Goal: Transaction & Acquisition: Purchase product/service

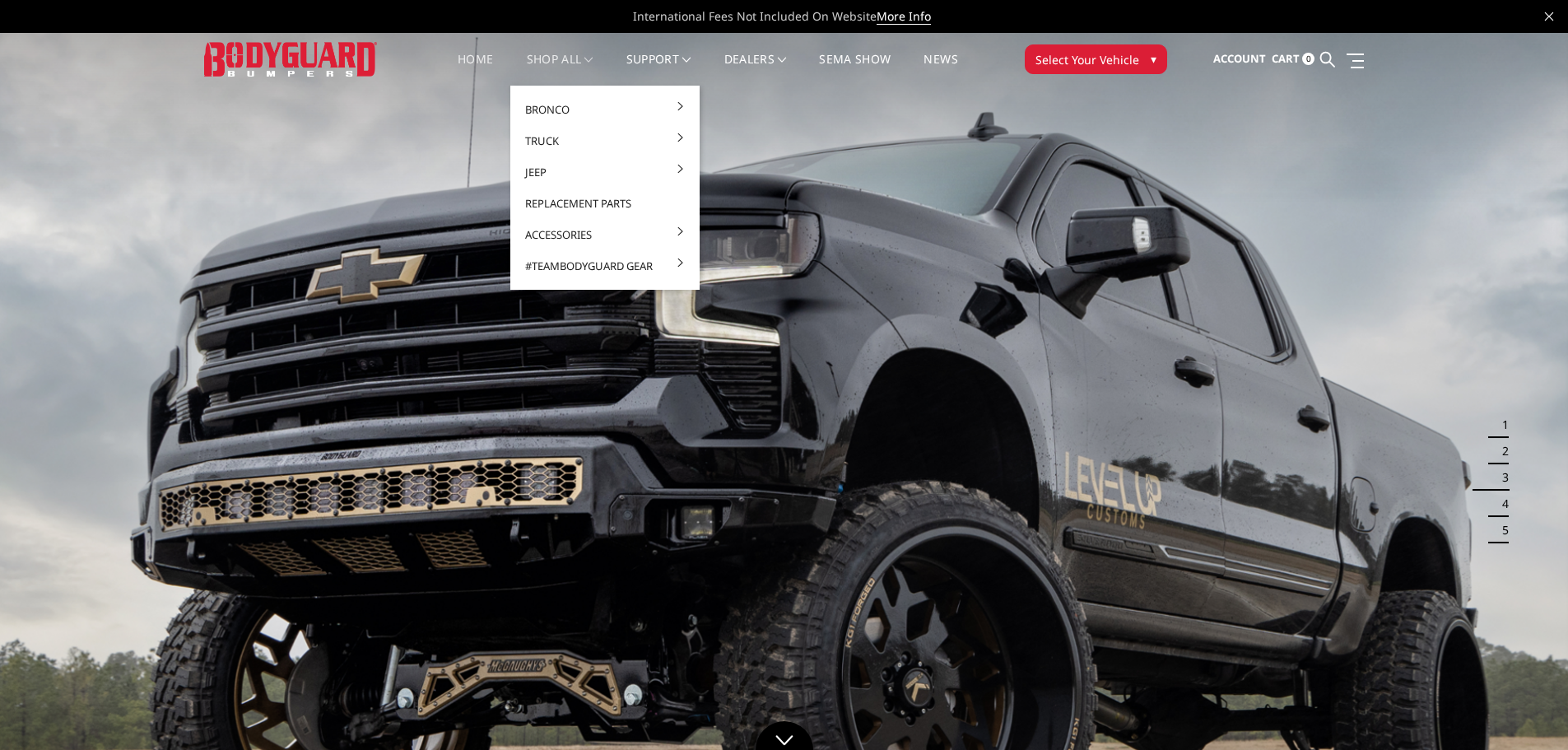
click at [581, 58] on link "shop all" at bounding box center [560, 69] width 67 height 32
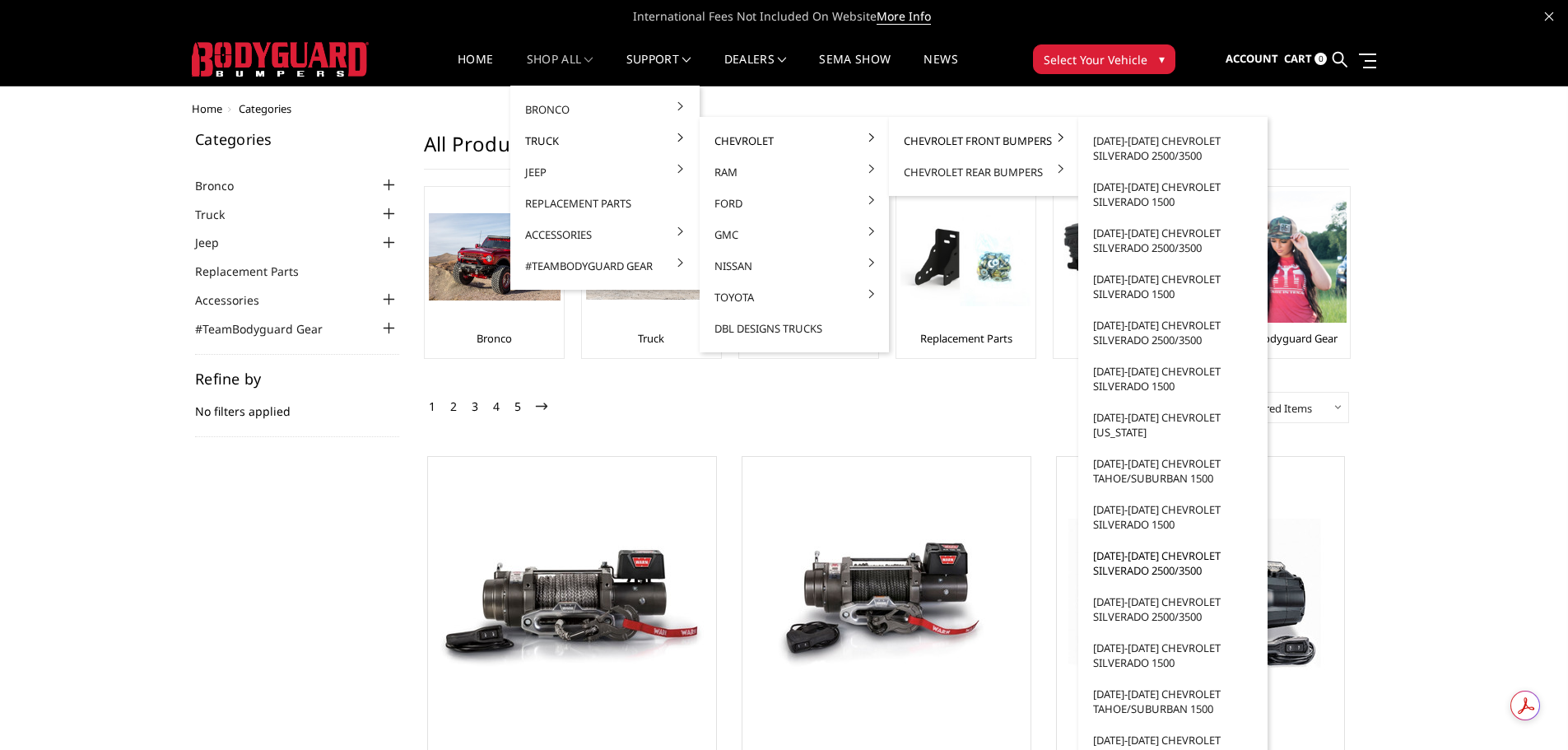
click at [1132, 566] on link "[DATE]-[DATE] Chevrolet Silverado 2500/3500" at bounding box center [1173, 563] width 176 height 47
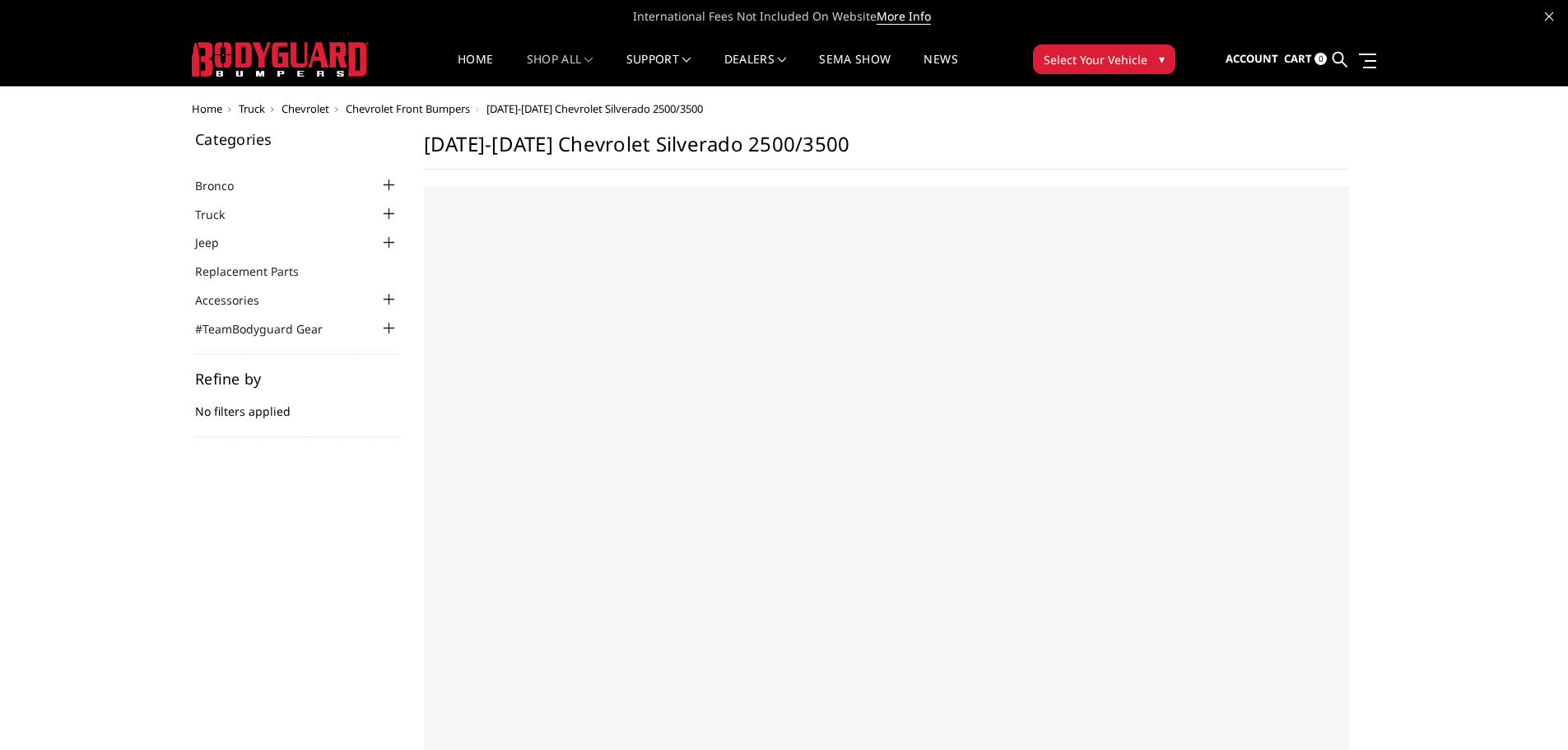
select select "US"
